Goal: Information Seeking & Learning: Learn about a topic

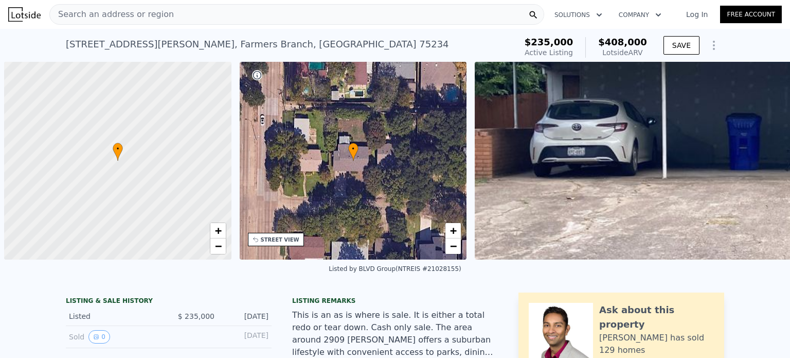
scroll to position [0, 4]
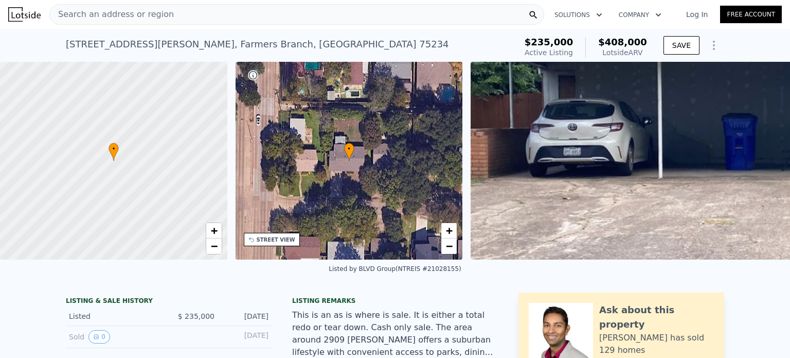
click at [382, 12] on div "Search an address or region" at bounding box center [296, 14] width 495 height 21
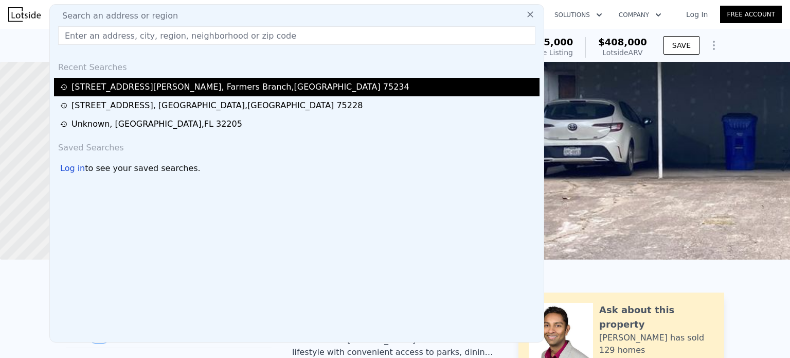
type input "4"
type input "1841"
type input "7797.24"
checkbox input "false"
type input "$ 402,000"
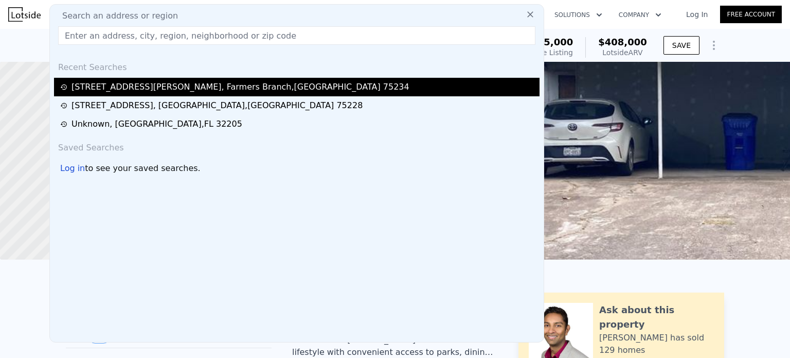
type input "$ 134,267"
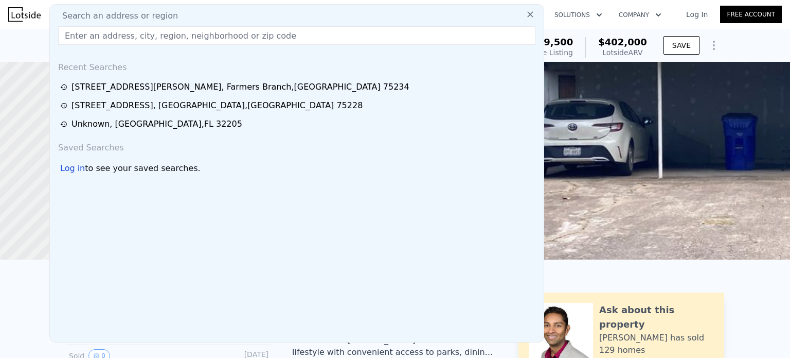
click at [308, 32] on input "text" at bounding box center [296, 35] width 477 height 19
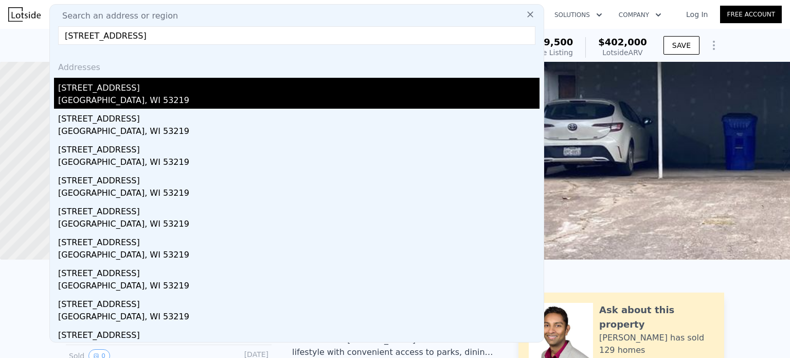
type input "[STREET_ADDRESS]"
click at [211, 88] on div "[STREET_ADDRESS]" at bounding box center [299, 86] width 482 height 16
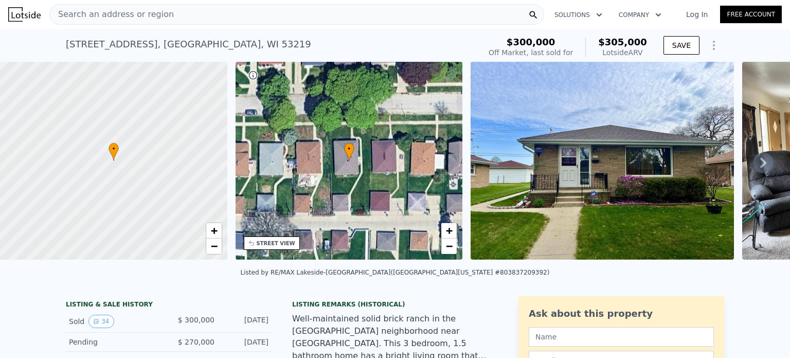
click at [640, 191] on img at bounding box center [602, 161] width 263 height 198
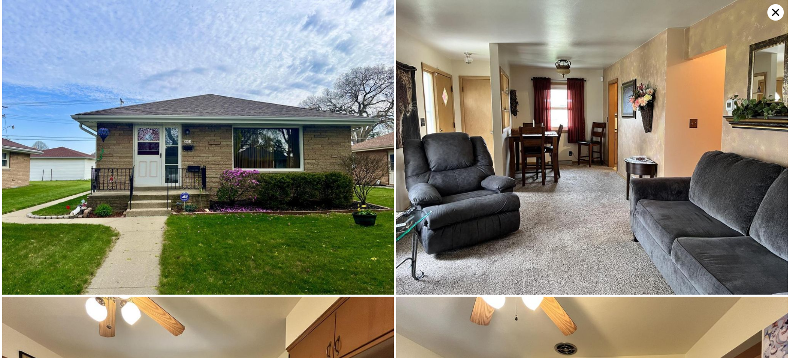
click at [523, 120] on img at bounding box center [592, 147] width 392 height 294
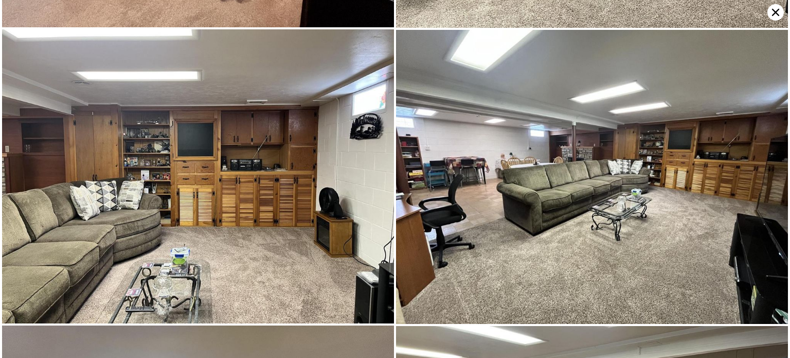
scroll to position [3035, 0]
